Goal: Task Accomplishment & Management: Manage account settings

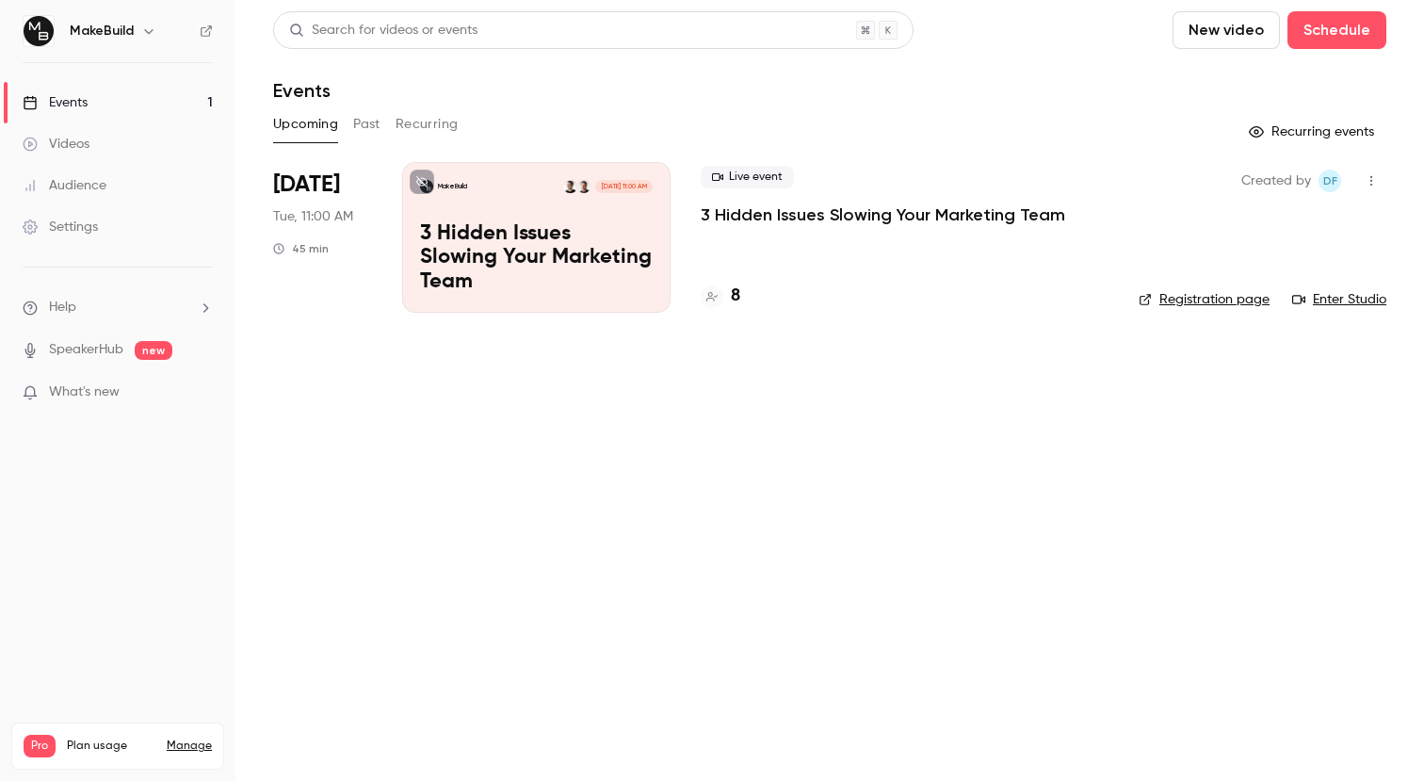
click at [766, 213] on p "3 Hidden Issues Slowing Your Marketing Team" at bounding box center [883, 214] width 364 height 23
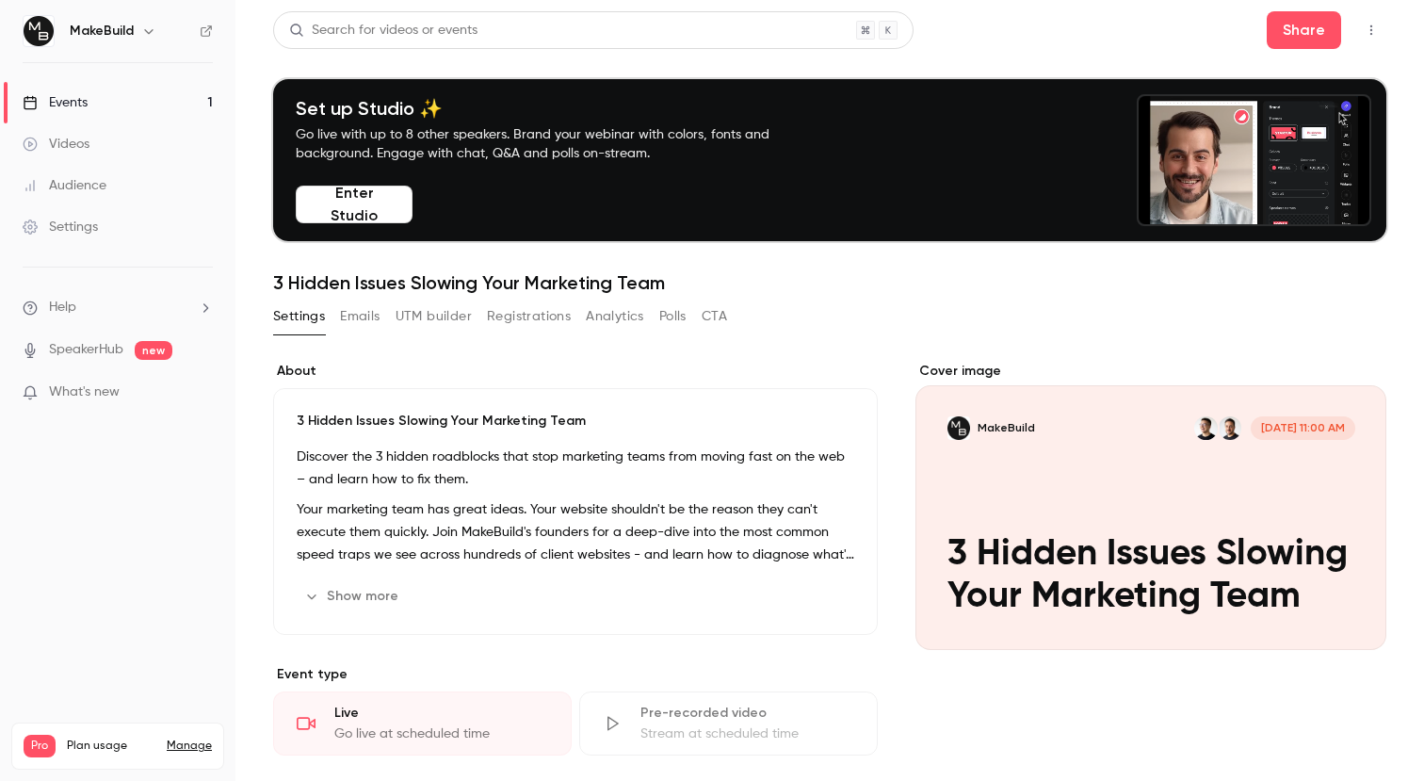
click at [548, 312] on button "Registrations" at bounding box center [529, 316] width 84 height 30
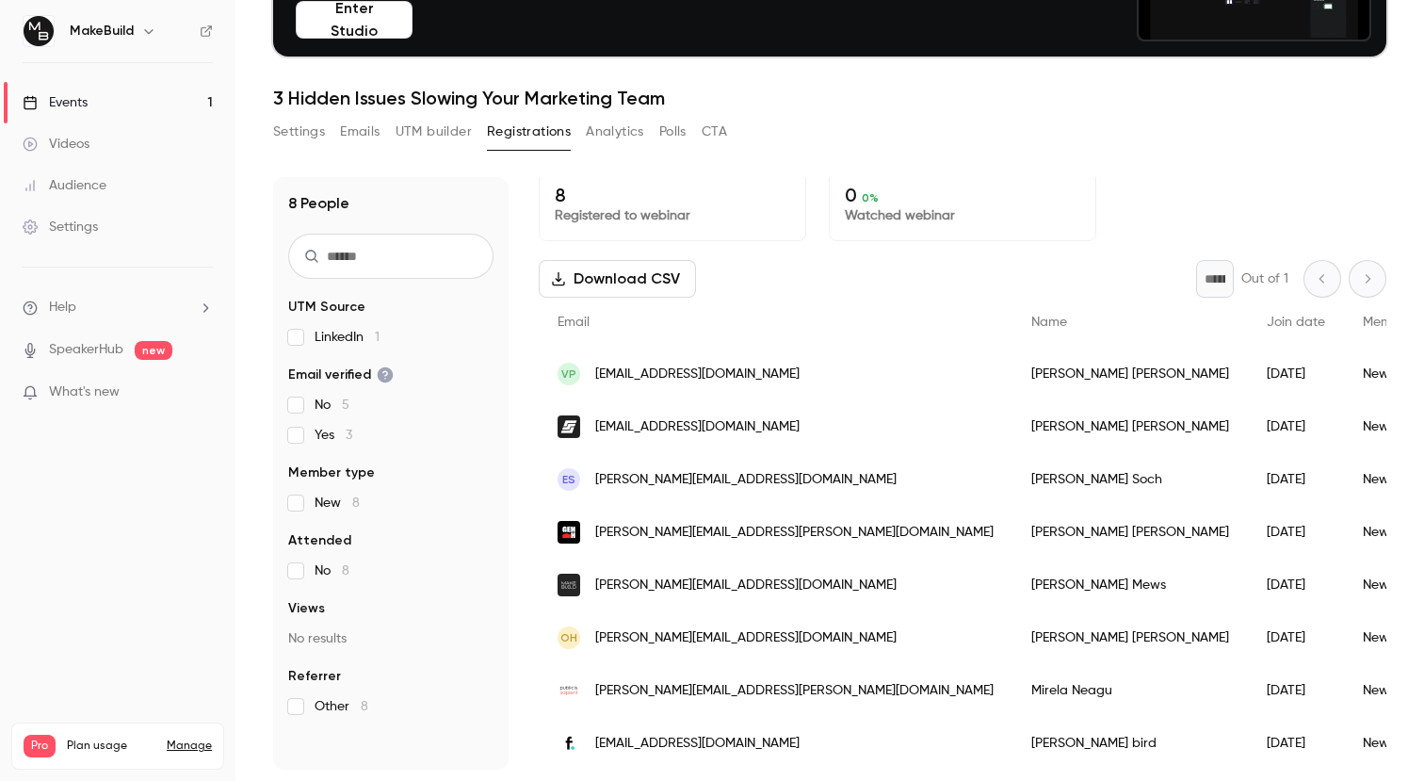
scroll to position [24, 0]
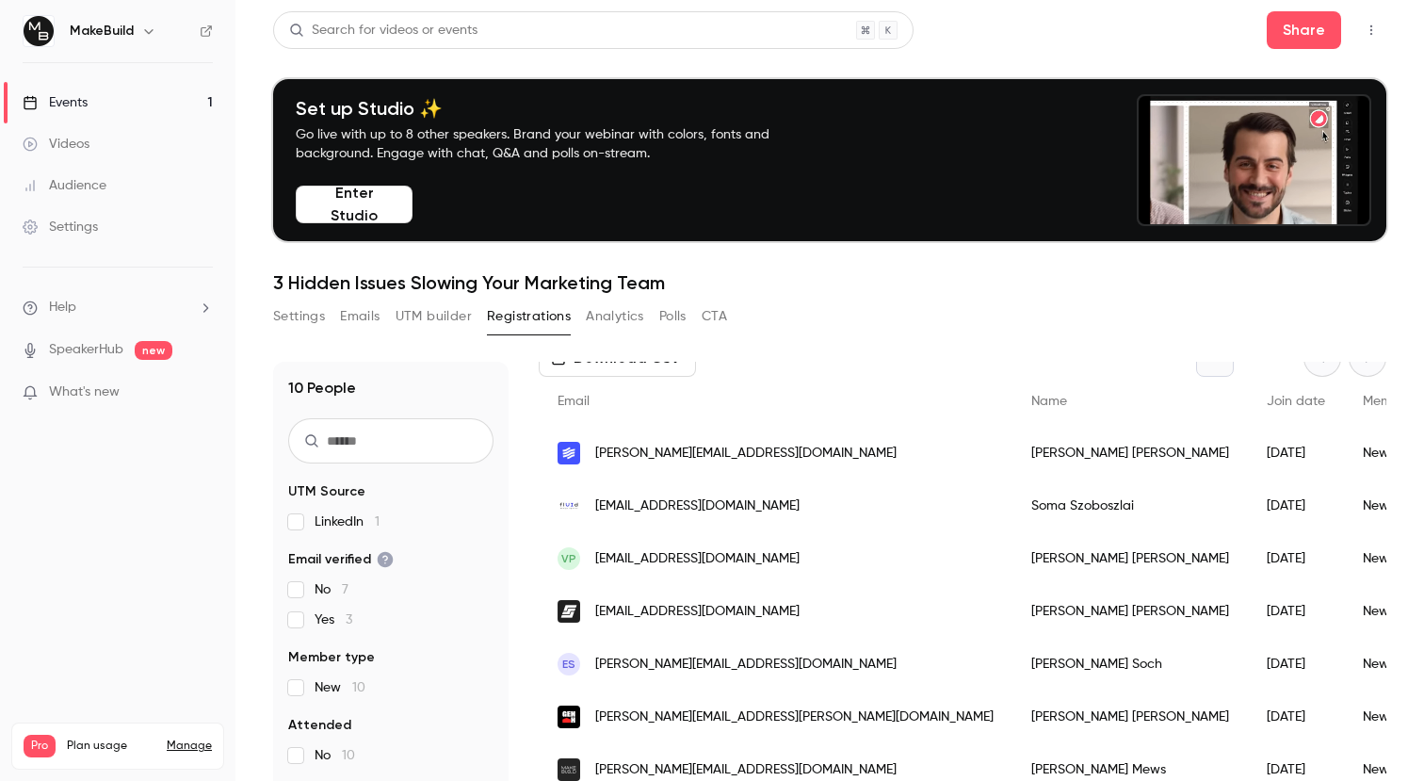
scroll to position [38, 0]
